Goal: Transaction & Acquisition: Purchase product/service

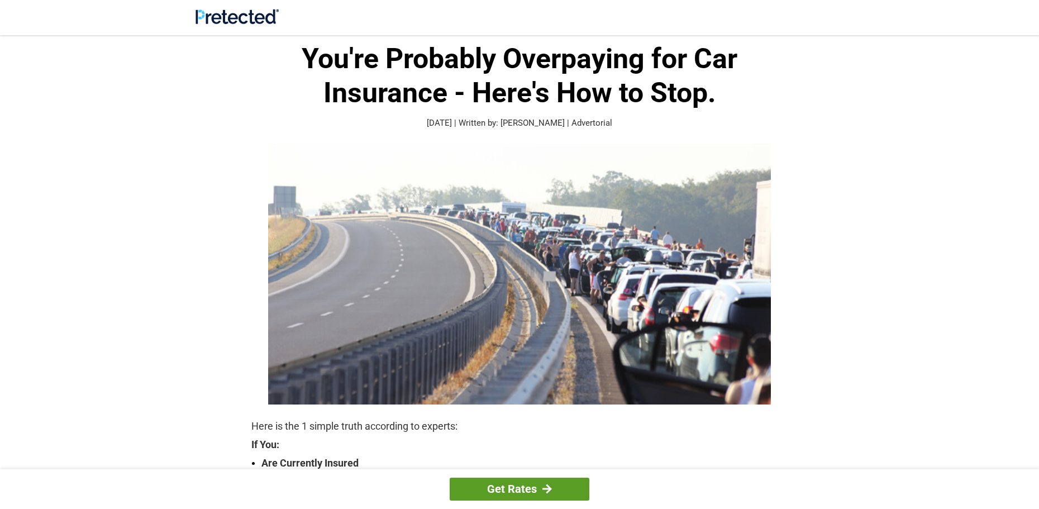
click at [564, 497] on link "Get Rates" at bounding box center [520, 489] width 140 height 23
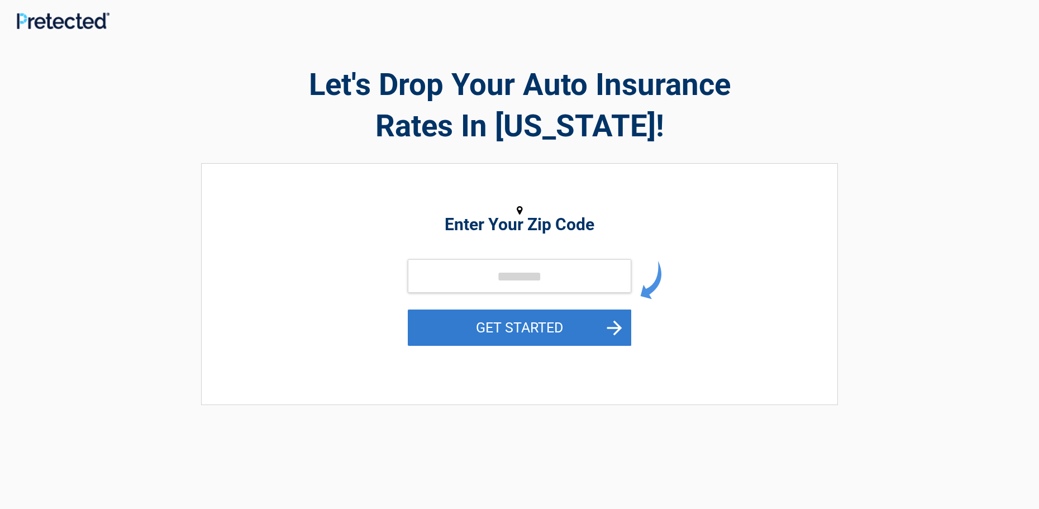
click at [537, 333] on button "GET STARTED" at bounding box center [519, 327] width 223 height 36
paste input "tel"
type input "*****"
click at [551, 328] on button "GET STARTED" at bounding box center [519, 327] width 223 height 36
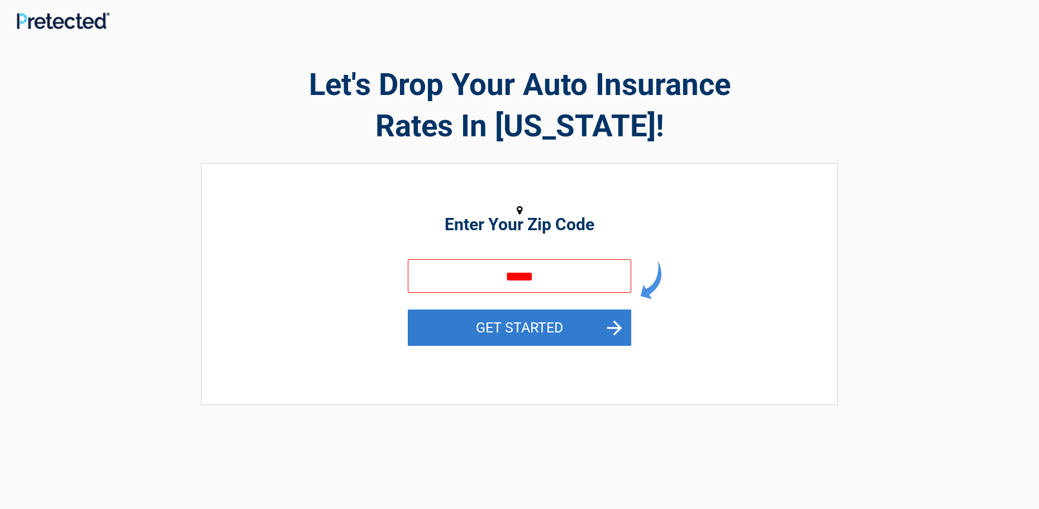
click at [551, 328] on button "GET STARTED" at bounding box center [519, 327] width 223 height 36
click at [550, 333] on button "GET STARTED" at bounding box center [519, 327] width 223 height 36
click at [551, 321] on button "GET STARTED" at bounding box center [519, 327] width 223 height 36
